Goal: Task Accomplishment & Management: Complete application form

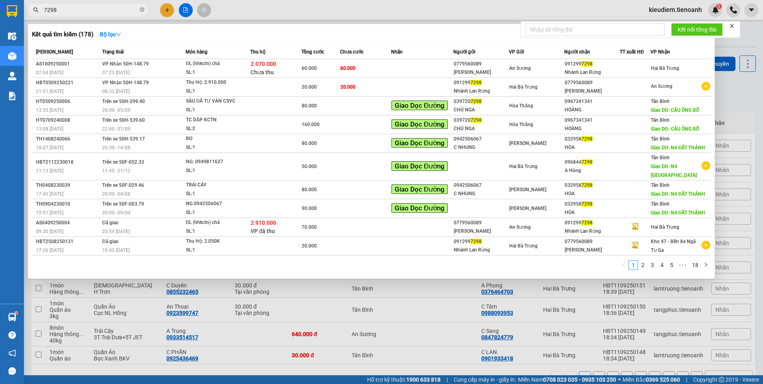
type input "7298"
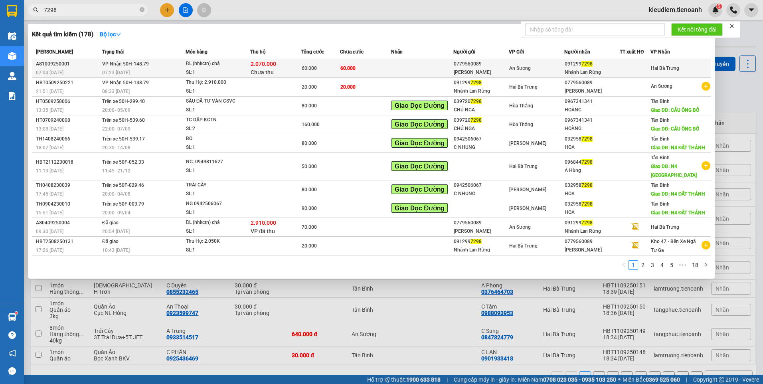
click at [530, 69] on span "An Sương" at bounding box center [520, 68] width 22 height 6
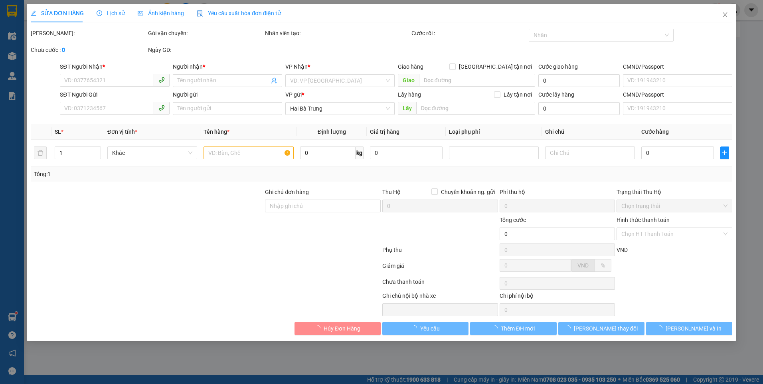
type input "0912997298"
type input "Nhánh Lan Rừng"
type input "0779560089"
type input "[PERSON_NAME]"
type input "60.000"
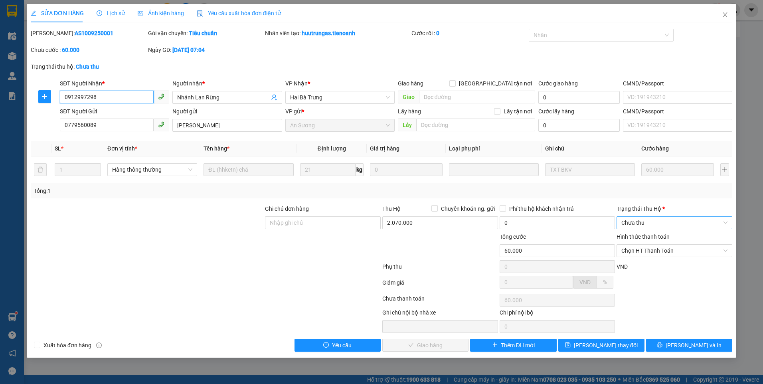
click at [646, 222] on span "Chưa thu" at bounding box center [674, 223] width 106 height 12
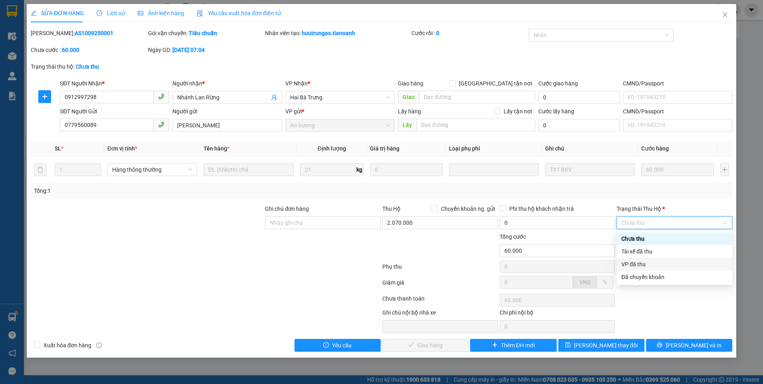
click at [651, 264] on div "VP đã thu" at bounding box center [674, 264] width 106 height 9
click at [641, 254] on span "Chọn HT Thanh Toán" at bounding box center [674, 250] width 106 height 12
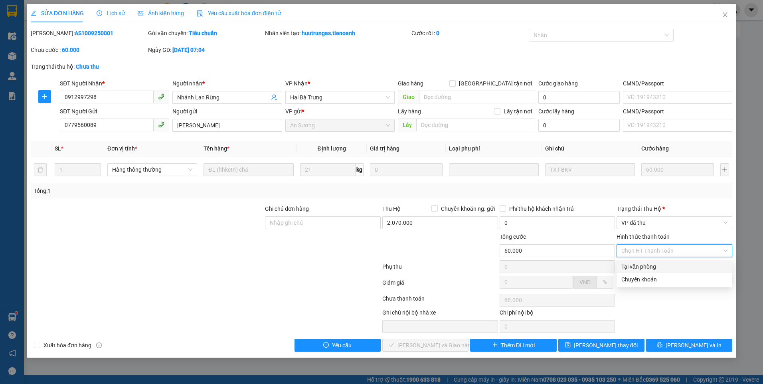
click at [638, 264] on div "Tại văn phòng" at bounding box center [674, 266] width 106 height 9
type input "0"
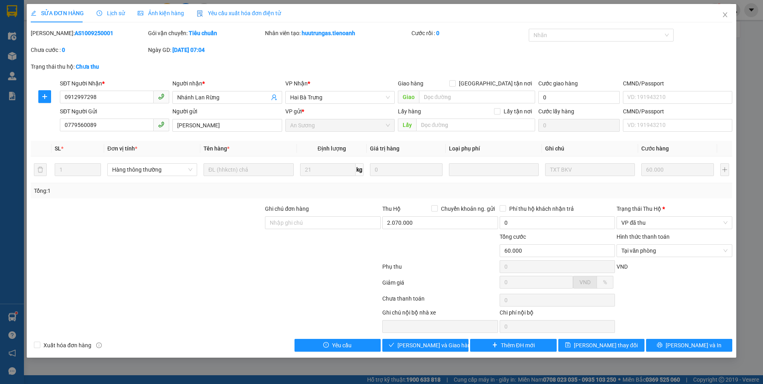
click at [341, 305] on div at bounding box center [205, 300] width 351 height 16
click at [122, 127] on input "0779560089" at bounding box center [107, 124] width 94 height 13
click at [261, 231] on div at bounding box center [147, 218] width 234 height 28
click at [75, 31] on b "AS1009250001" at bounding box center [94, 33] width 39 height 6
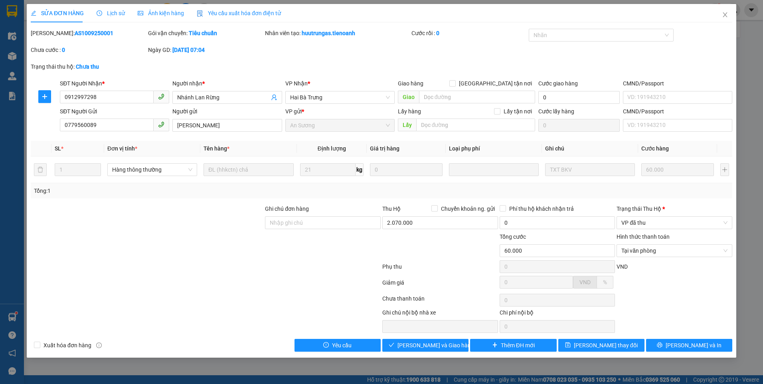
click at [75, 31] on b "AS1009250001" at bounding box center [94, 33] width 39 height 6
copy b "AS1009250001"
click at [432, 341] on span "Lưu và Giao hàng" at bounding box center [435, 345] width 77 height 9
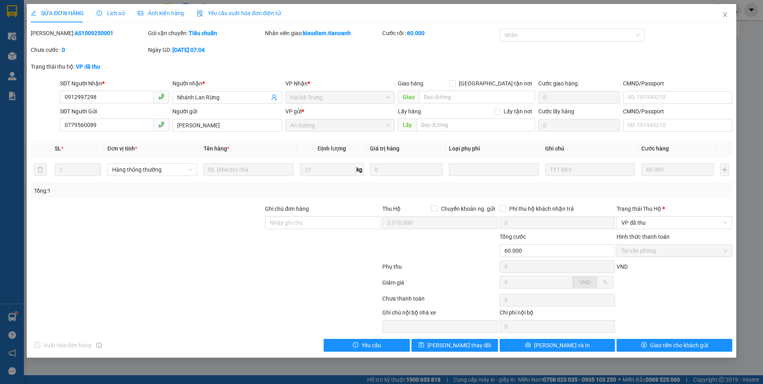
click at [466, 269] on div "Phụ thu" at bounding box center [439, 269] width 117 height 14
click at [723, 16] on icon "close" at bounding box center [724, 15] width 6 height 6
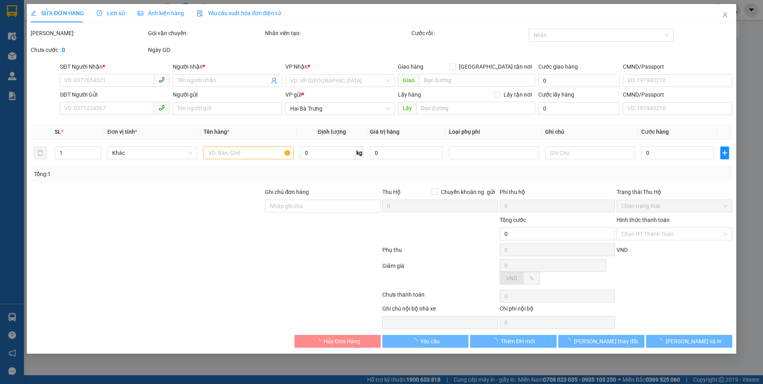
type input "0912997298"
type input "Nhánh Lan Rừng"
type input "0779560089"
type input "[PERSON_NAME]"
type input "60.000"
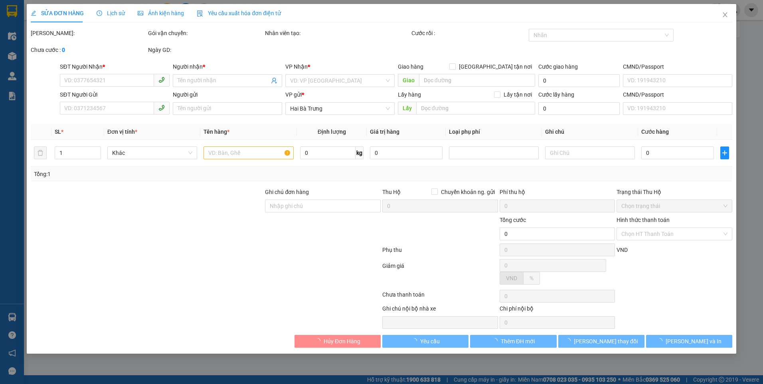
type input "60.000"
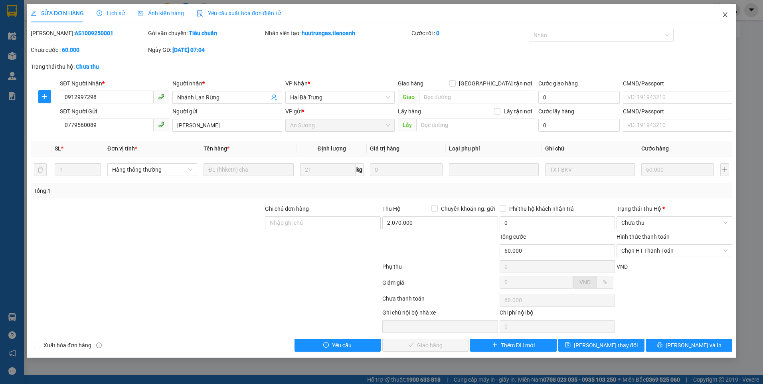
click at [725, 16] on icon "close" at bounding box center [724, 15] width 6 height 6
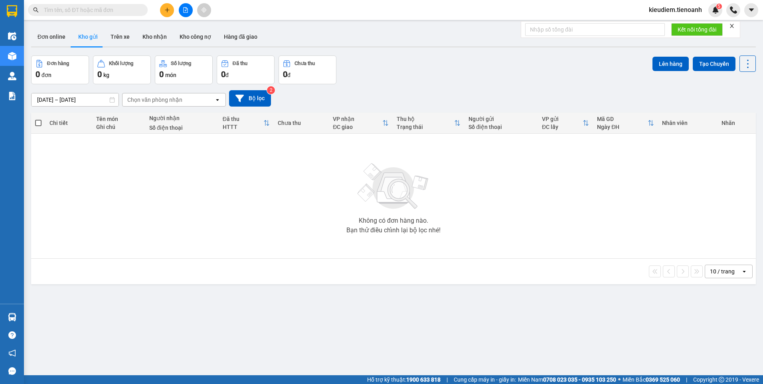
click at [167, 9] on icon "plus" at bounding box center [167, 10] width 0 height 4
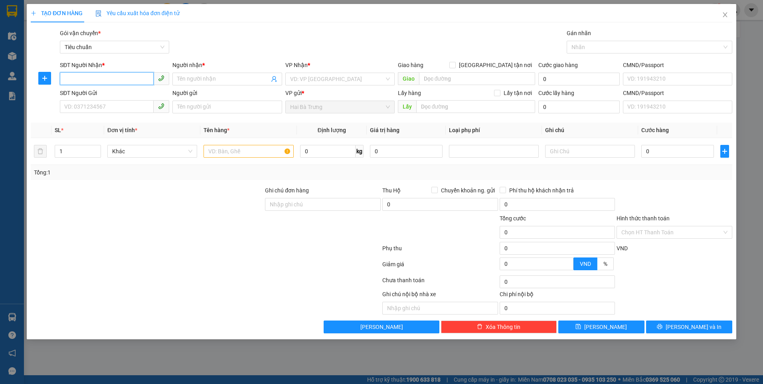
click at [97, 79] on input "SĐT Người Nhận *" at bounding box center [107, 78] width 94 height 13
paste input "0779560089"
type input "0779560089"
click at [112, 81] on input "0779560089" at bounding box center [107, 78] width 94 height 13
click at [120, 98] on div "0779560089 - C Linh" at bounding box center [115, 95] width 100 height 9
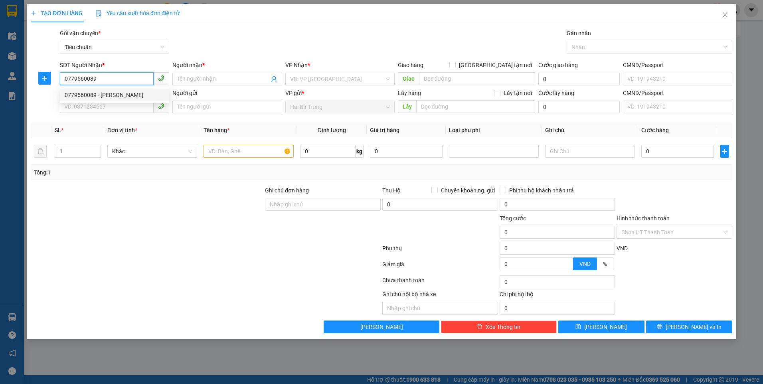
type input "[PERSON_NAME]"
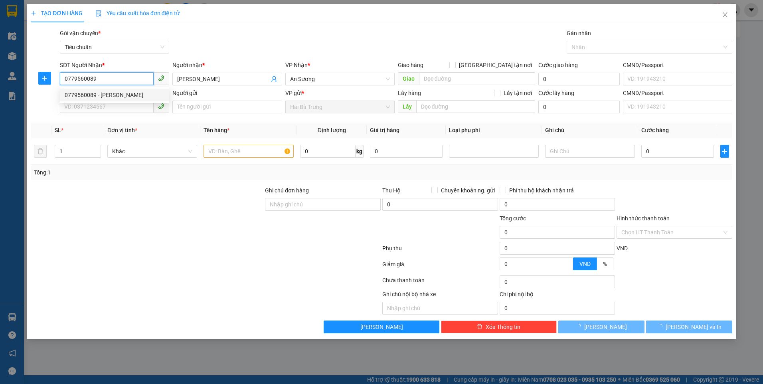
type input "20.000"
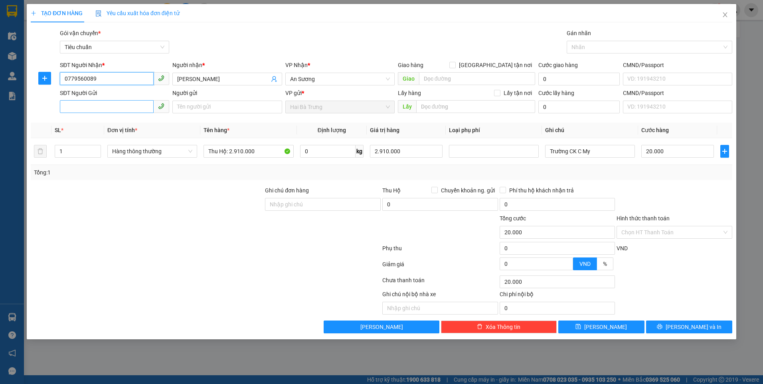
type input "0779560089"
click at [102, 107] on input "SĐT Người Gửi" at bounding box center [107, 106] width 94 height 13
click at [107, 121] on div "0912997298 - Nhánh Lan Rừng" at bounding box center [115, 122] width 100 height 9
type input "0912997298"
type input "Nhánh Lan Rừng"
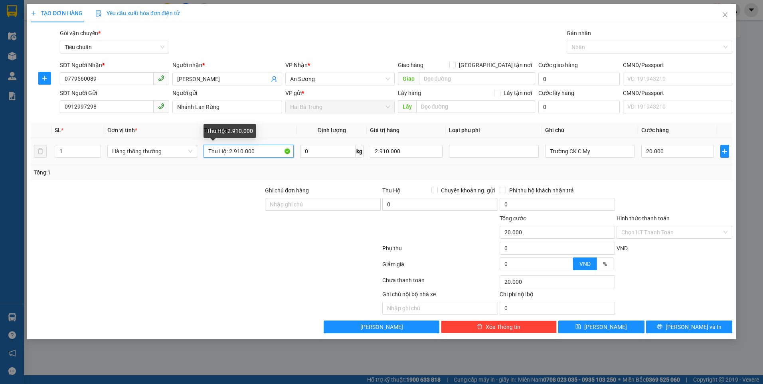
drag, startPoint x: 233, startPoint y: 152, endPoint x: 244, endPoint y: 149, distance: 11.5
click at [242, 150] on input "Thu Hộ: 2.910.000" at bounding box center [248, 151] width 90 height 13
type input "Thu Hộ: 2.070.000"
click at [149, 155] on span "Hàng thông thường" at bounding box center [152, 151] width 80 height 12
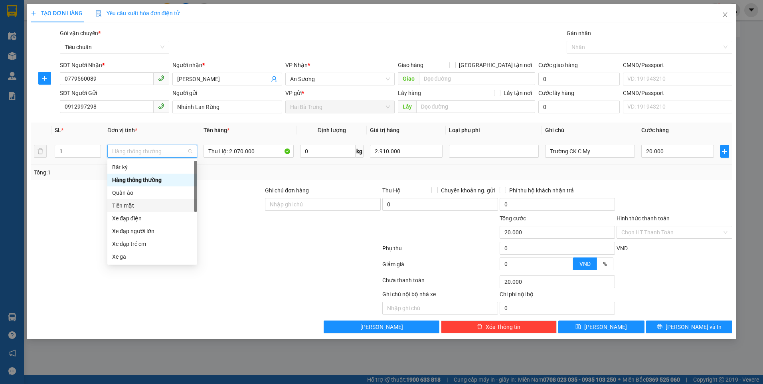
click at [140, 205] on div "Tiền mặt" at bounding box center [152, 205] width 80 height 9
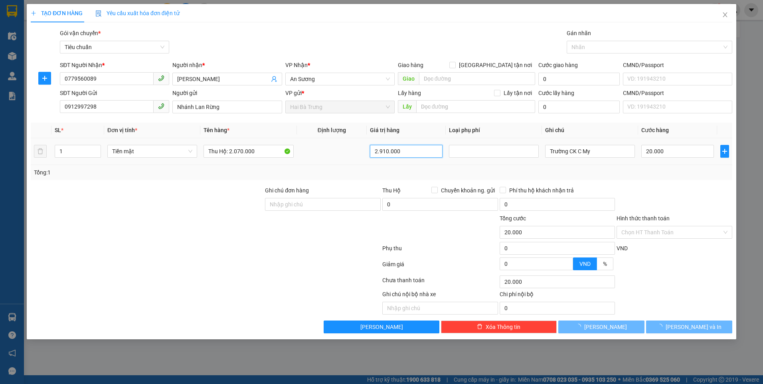
drag, startPoint x: 413, startPoint y: 151, endPoint x: 349, endPoint y: 125, distance: 69.4
click at [342, 151] on tr "1 Tiền mặt Thu Hộ: 2.070.000 2.910.000 Trường CK C My 20.000" at bounding box center [381, 151] width 701 height 27
type input "2.070.000"
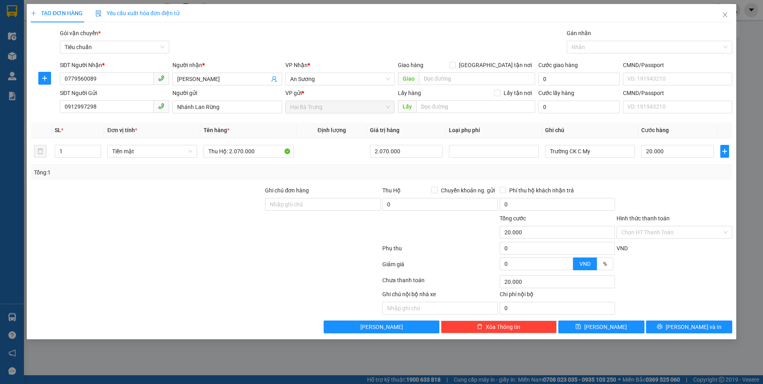
drag, startPoint x: 329, startPoint y: 254, endPoint x: 620, endPoint y: 181, distance: 300.1
click at [330, 254] on div at bounding box center [205, 250] width 351 height 16
drag, startPoint x: 566, startPoint y: 155, endPoint x: 539, endPoint y: 158, distance: 27.7
click at [540, 156] on tr "1 Tiền mặt Thu Hộ: 2.070.000 2.070.000 Trường CK C My 20.000" at bounding box center [381, 151] width 701 height 27
type input "Diễm CK C My"
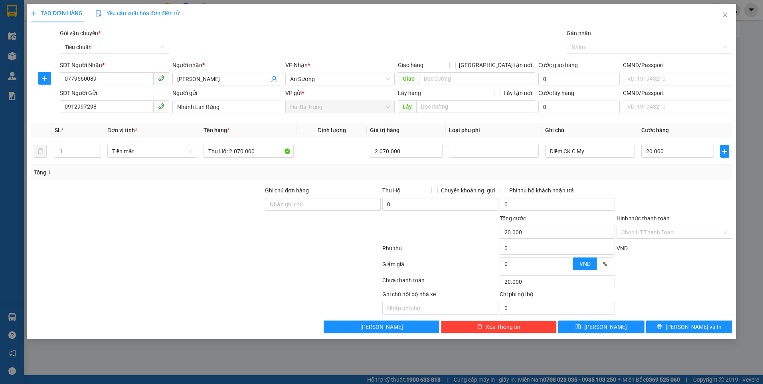
click at [596, 172] on div "Tổng: 1" at bounding box center [381, 172] width 695 height 9
click at [665, 189] on div at bounding box center [673, 200] width 117 height 28
click at [665, 152] on input "20.000" at bounding box center [677, 151] width 72 height 13
click at [664, 187] on div at bounding box center [673, 200] width 117 height 28
click at [312, 205] on input "Ghi chú đơn hàng" at bounding box center [323, 204] width 116 height 13
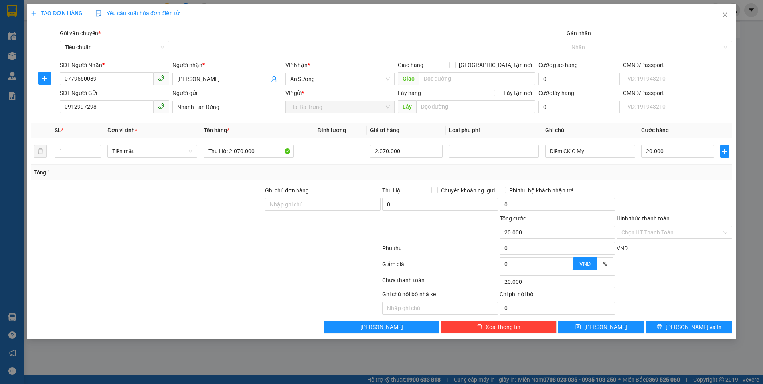
click at [327, 196] on div "Ghi chú đơn hàng" at bounding box center [323, 192] width 116 height 12
click at [327, 205] on input "Ghi chú đơn hàng" at bounding box center [323, 204] width 116 height 13
paste input "AS1009250001"
type input "AS1009250001"
click at [669, 186] on div at bounding box center [673, 200] width 117 height 28
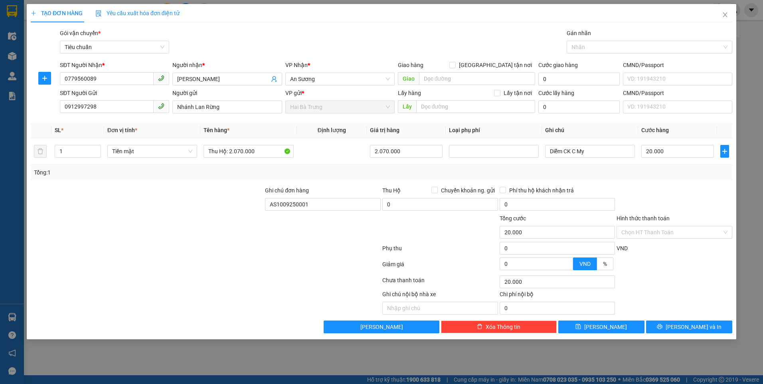
click at [79, 11] on span "TẠO ĐƠN HÀNG" at bounding box center [57, 13] width 52 height 6
click at [581, 327] on icon "save" at bounding box center [578, 326] width 6 height 6
type input "0"
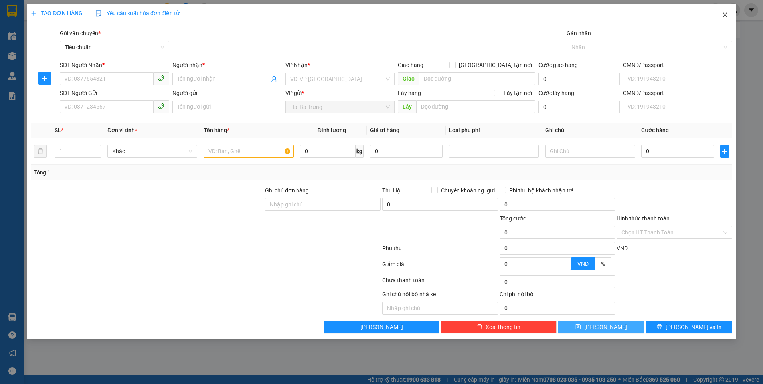
click at [726, 11] on span "Close" at bounding box center [724, 15] width 22 height 22
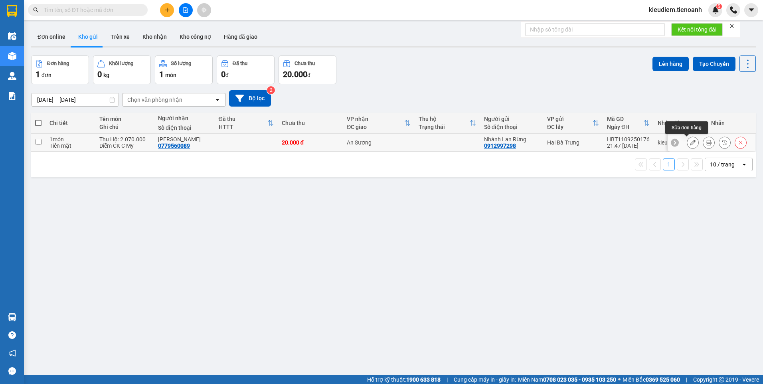
click at [690, 141] on icon at bounding box center [693, 143] width 6 height 6
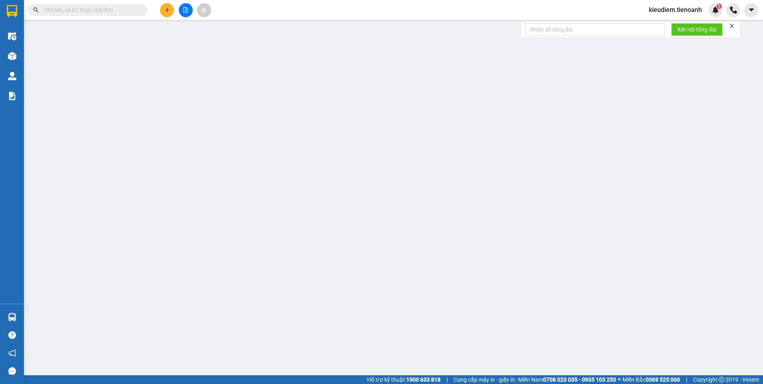
type input "0779560089"
type input "[PERSON_NAME]"
type input "0912997298"
type input "Nhánh Lan Rừng"
type input "AS1009250001"
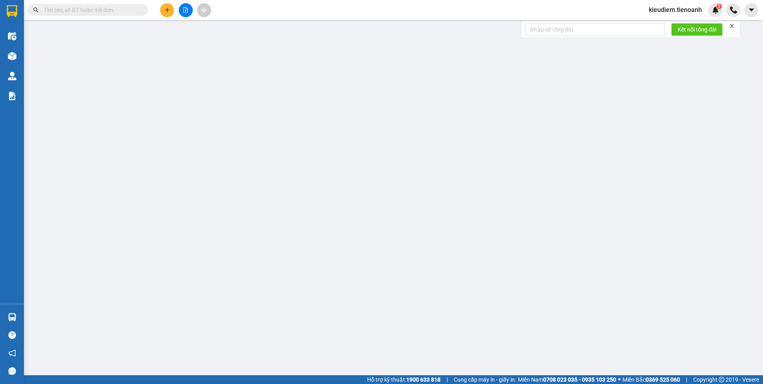
type input "20.000"
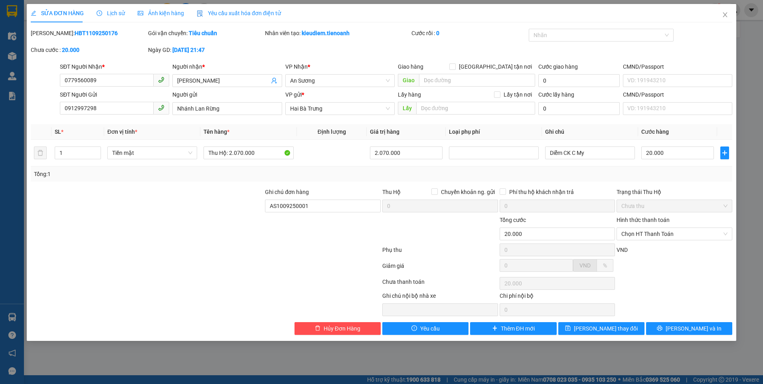
click at [260, 262] on div at bounding box center [205, 267] width 351 height 16
click at [323, 267] on div at bounding box center [205, 267] width 351 height 16
click at [724, 18] on icon "close" at bounding box center [724, 15] width 6 height 6
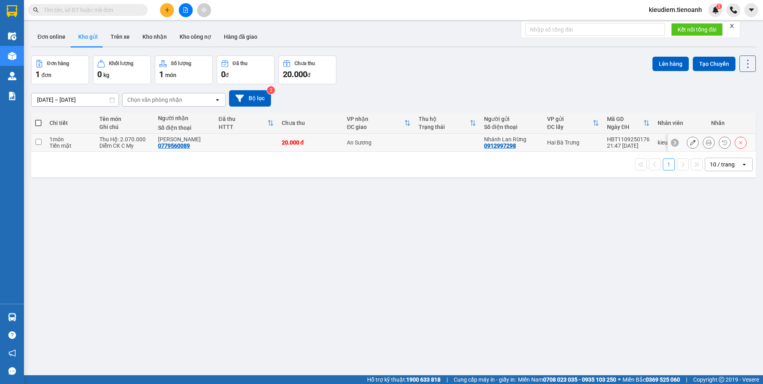
click at [37, 142] on input "checkbox" at bounding box center [38, 142] width 6 height 6
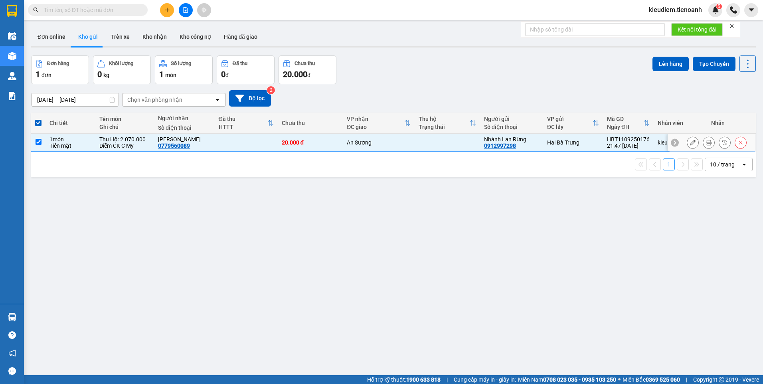
click at [39, 141] on input "checkbox" at bounding box center [38, 142] width 6 height 6
checkbox input "false"
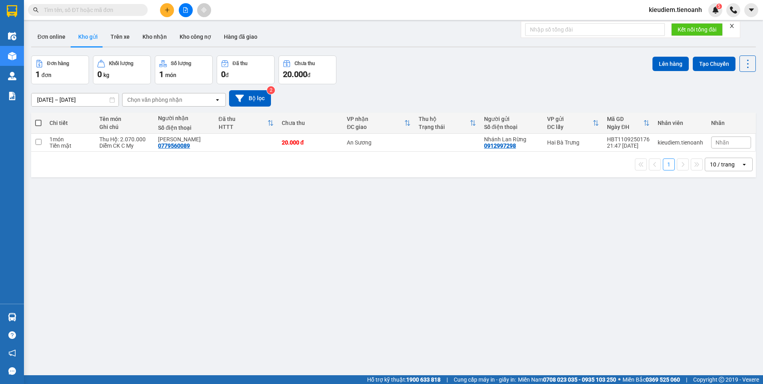
click at [105, 277] on div "ver 1.8.143 Đơn online Kho gửi Trên xe Kho nhận Kho công nợ Hàng đã giao Đơn hà…" at bounding box center [393, 216] width 731 height 384
